Goal: Check status: Check status

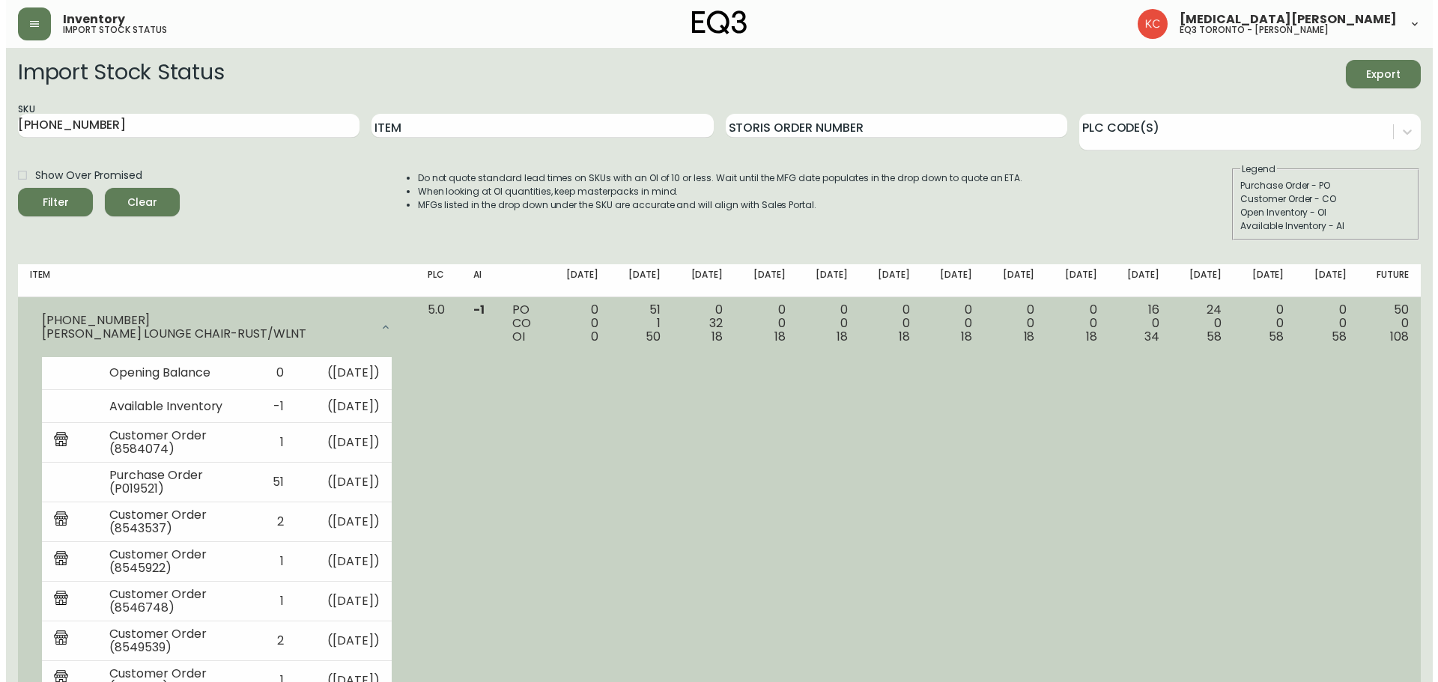
scroll to position [374, 0]
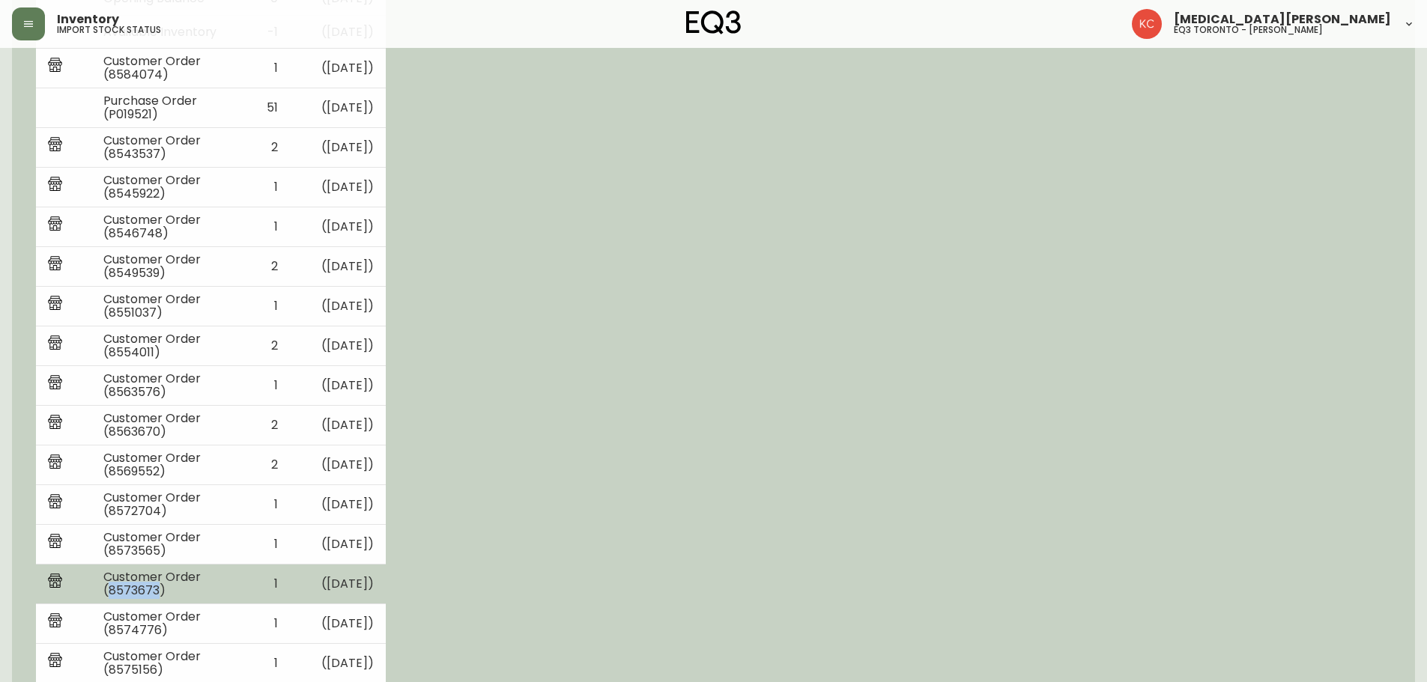
drag, startPoint x: 106, startPoint y: 587, endPoint x: 154, endPoint y: 590, distance: 48.0
click at [154, 590] on td "Customer Order (8573673)" at bounding box center [166, 585] width 150 height 40
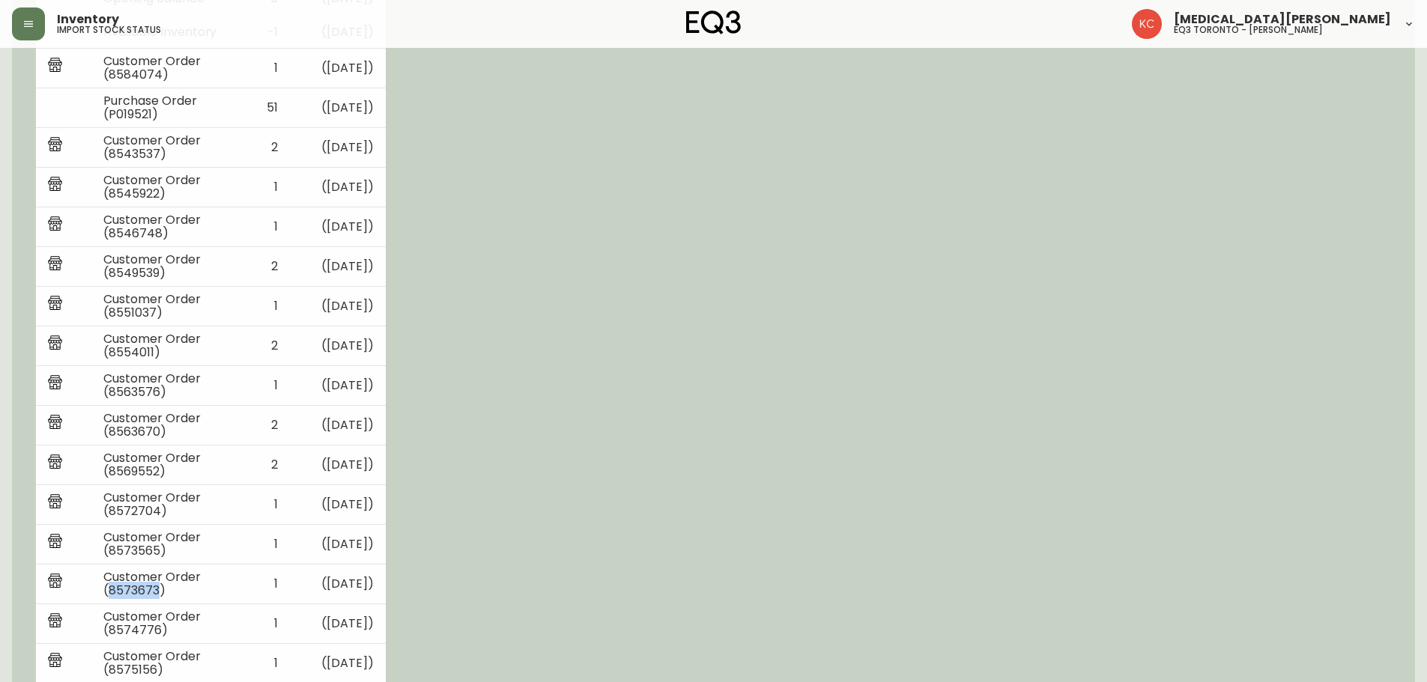
copy td "8573673"
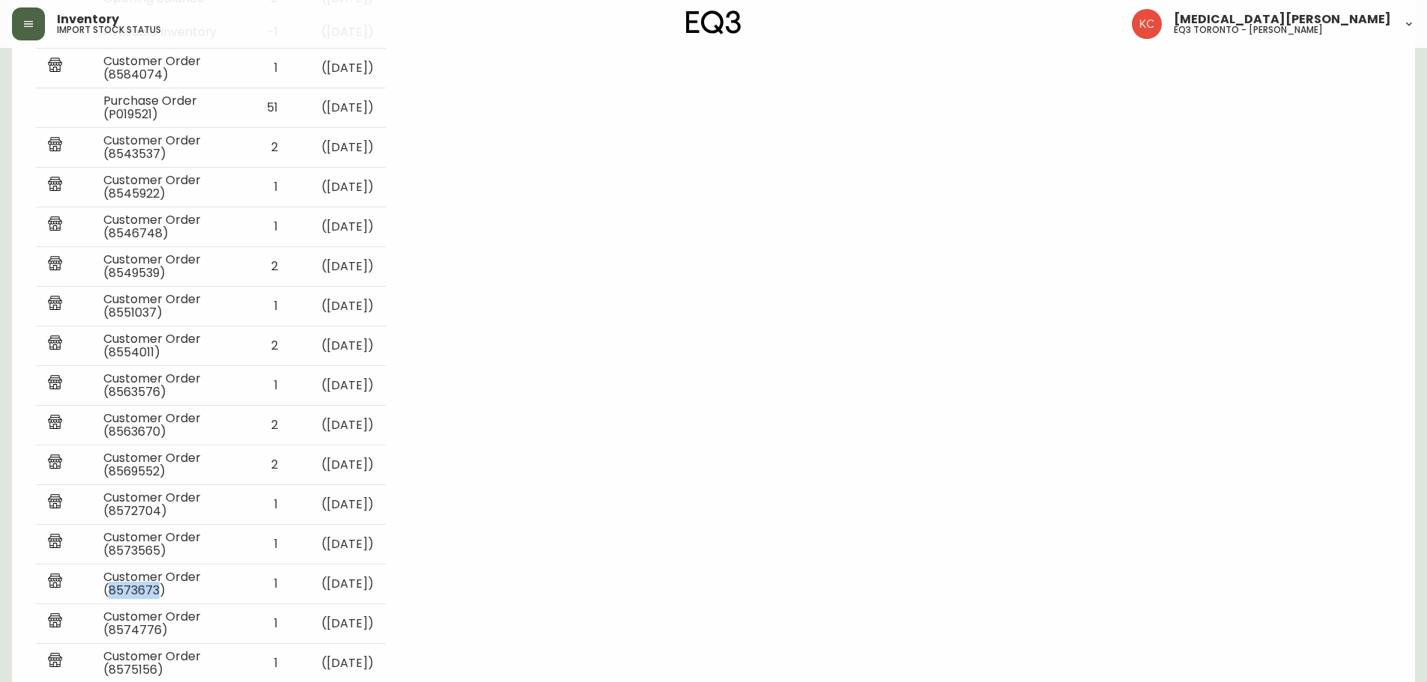
click at [15, 22] on button "button" at bounding box center [28, 23] width 33 height 33
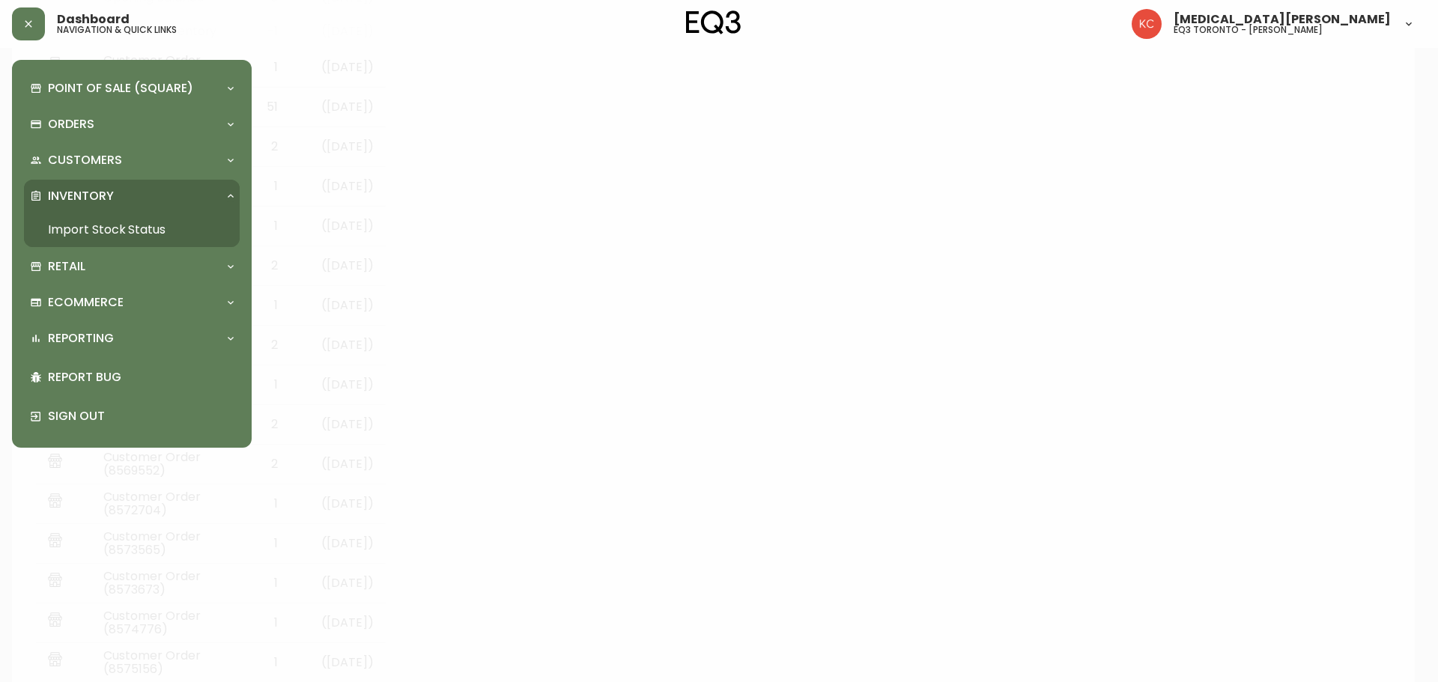
click at [661, 208] on div at bounding box center [719, 341] width 1438 height 682
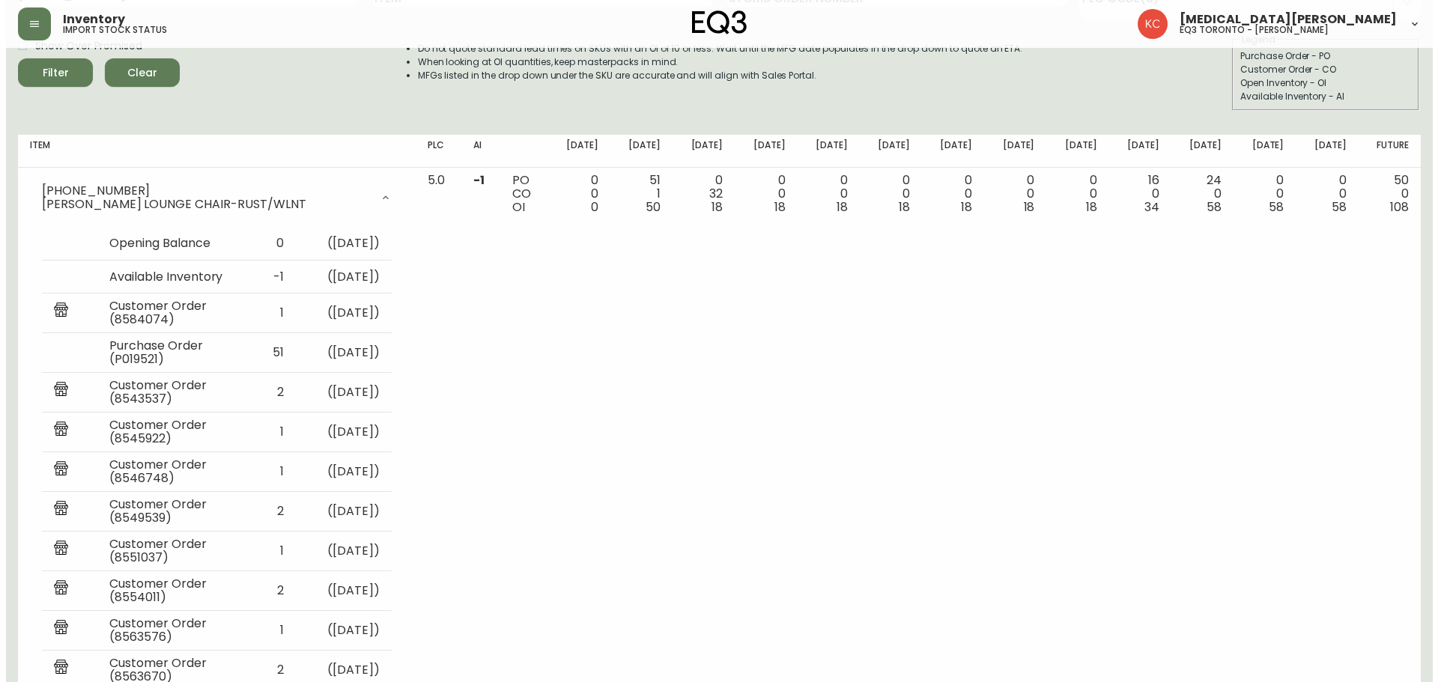
scroll to position [0, 0]
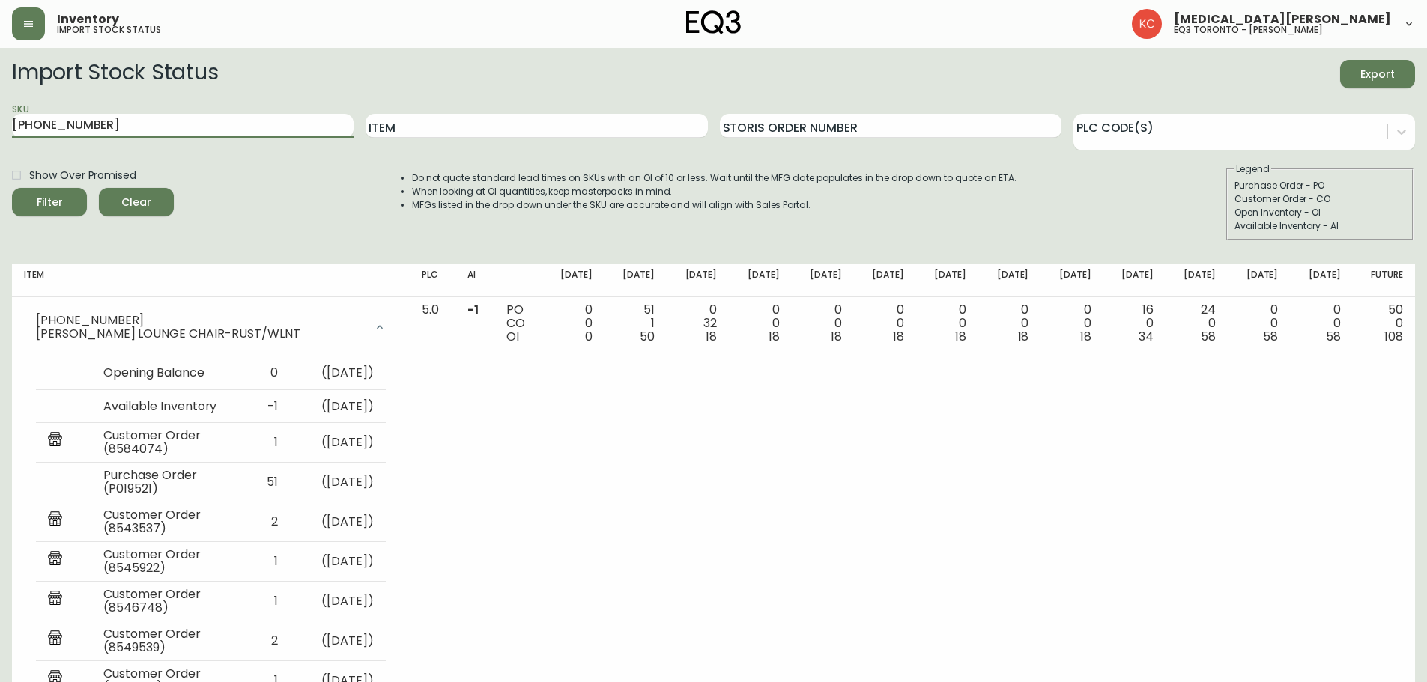
drag, startPoint x: 221, startPoint y: 124, endPoint x: 0, endPoint y: 121, distance: 220.9
paste input "[PHONE_NUMBER]"
type input "[PHONE_NUMBER]"
click at [12, 188] on button "Filter" at bounding box center [49, 202] width 75 height 28
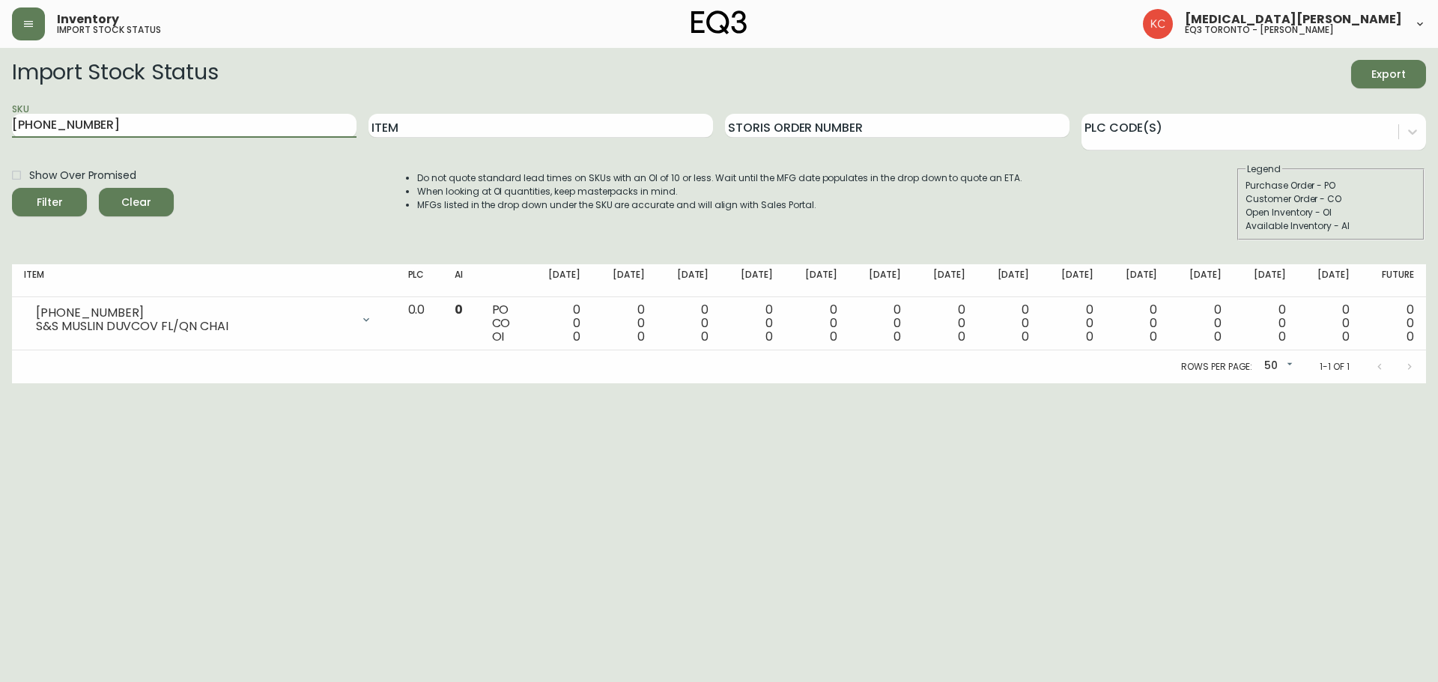
click at [839, 383] on html "Inventory import stock status [MEDICAL_DATA][PERSON_NAME] eq3 toronto - [PERSON…" at bounding box center [719, 191] width 1438 height 383
click at [544, 383] on html "Inventory import stock status [MEDICAL_DATA][PERSON_NAME] eq3 toronto - [PERSON…" at bounding box center [719, 191] width 1438 height 383
